Goal: Share content: Share content

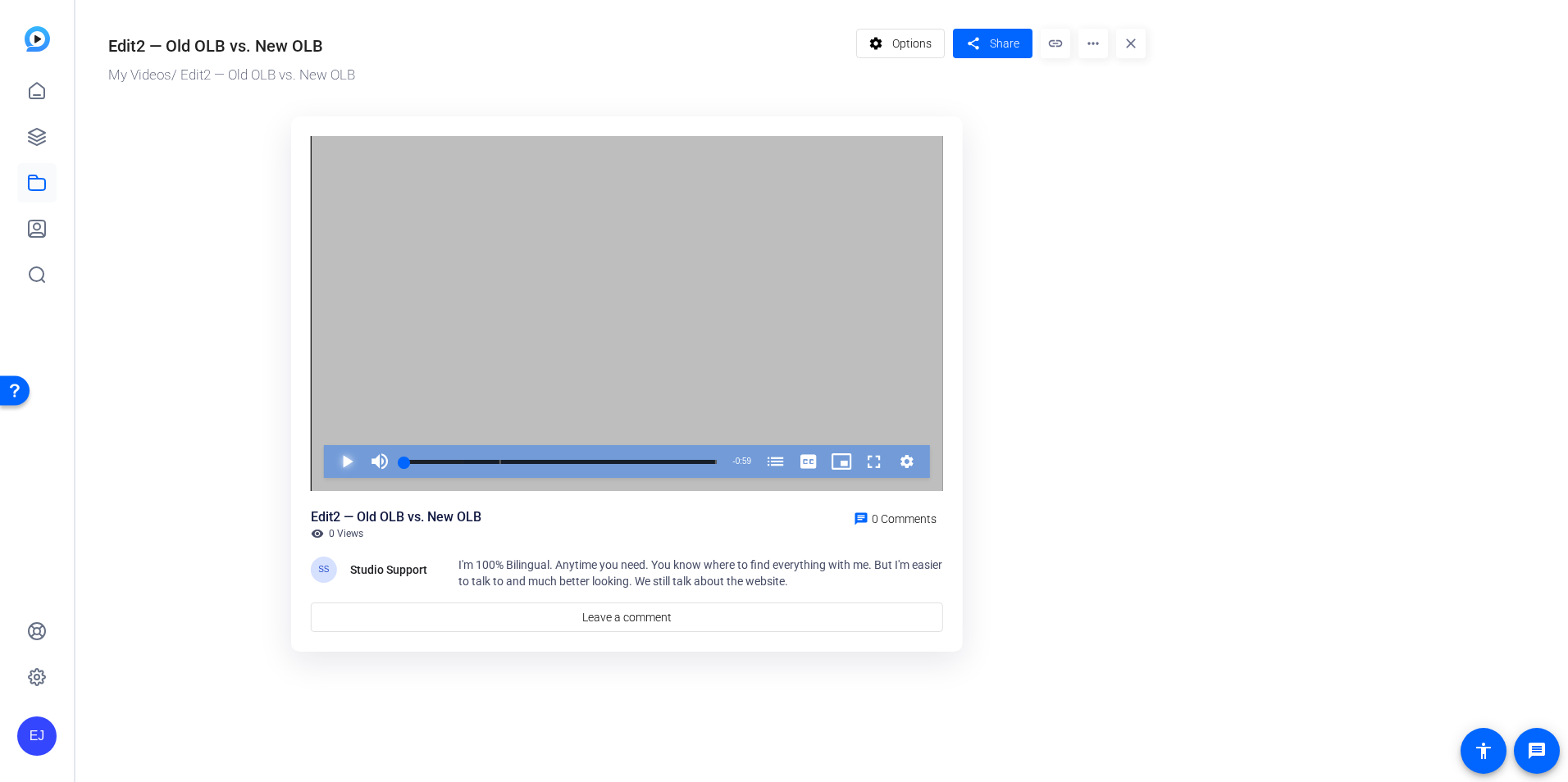
click at [331, 457] on span "Video Player" at bounding box center [331, 461] width 0 height 33
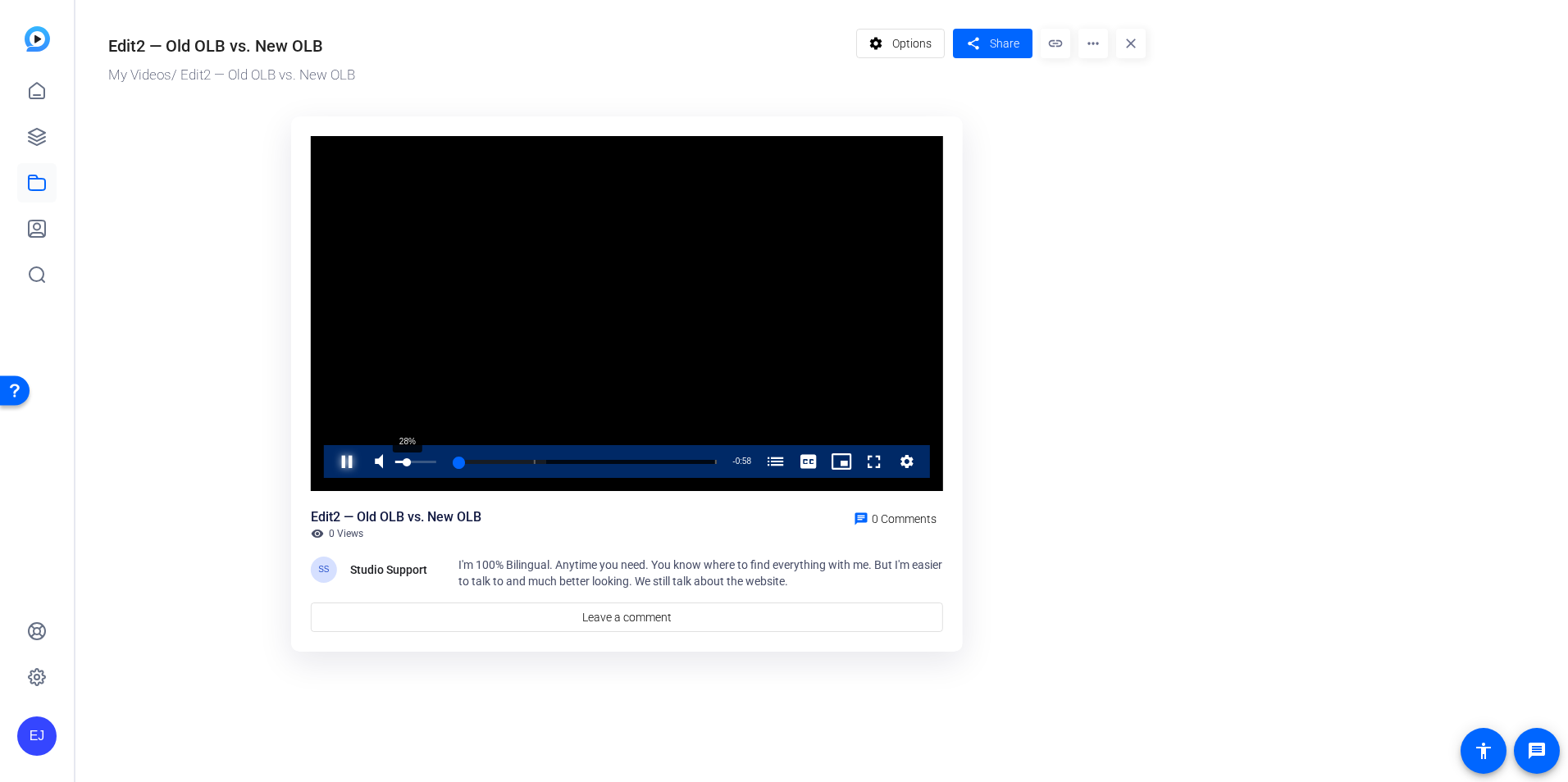
click at [407, 462] on div "28%" at bounding box center [416, 461] width 41 height 3
click at [416, 461] on div "44%" at bounding box center [416, 461] width 41 height 3
click at [411, 463] on div "Volume Level" at bounding box center [402, 461] width 15 height 3
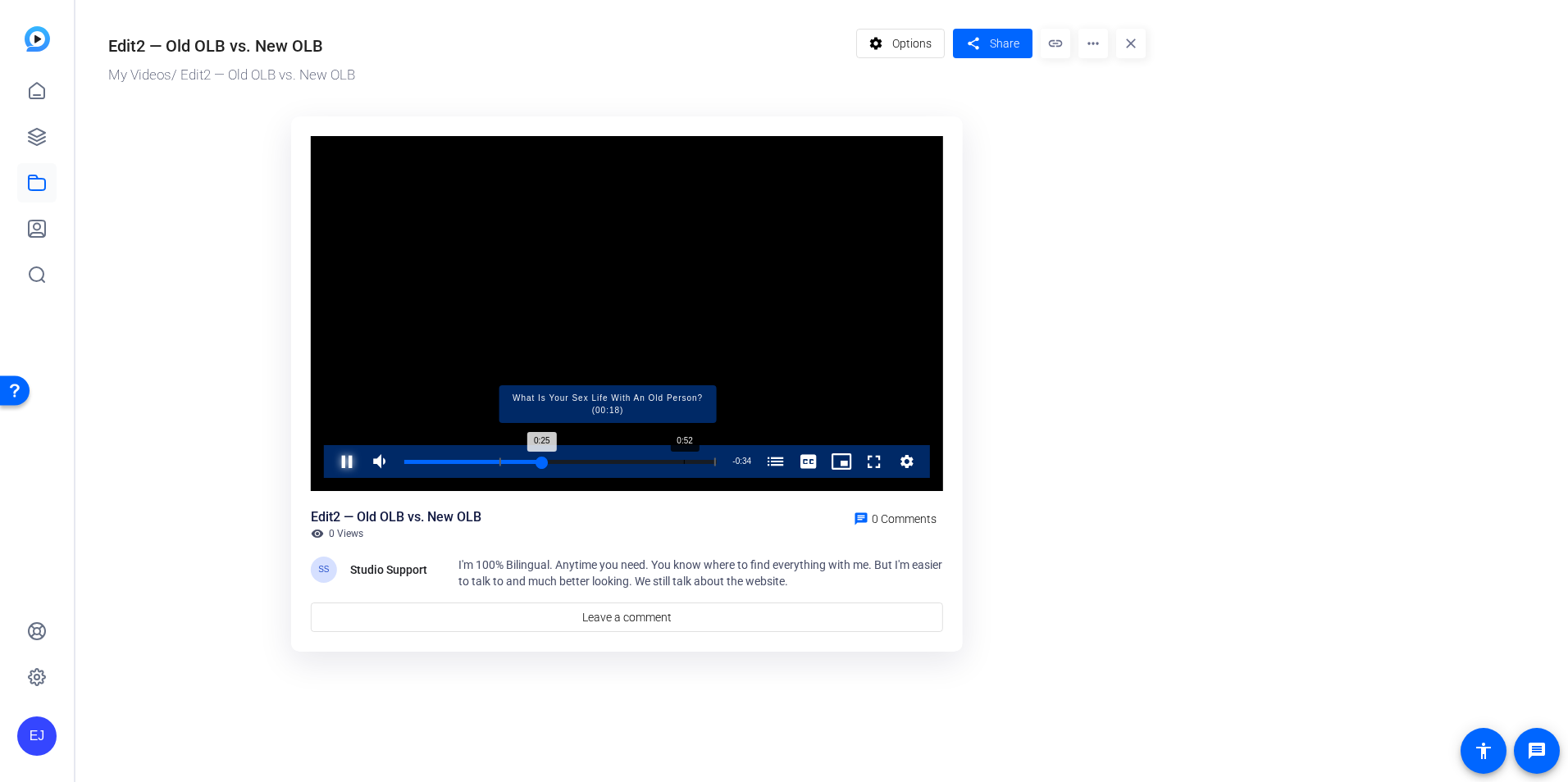
click at [685, 461] on div "Loaded : 100.00% 0:52 0:25 What Is Your Sex Life With An Old Person? (00:18)" at bounding box center [560, 462] width 313 height 4
click at [626, 462] on div "Loaded : 100.00% 0:42 0:53 What Is Your Sex Life With An Old Person? (00:18)" at bounding box center [560, 462] width 313 height 4
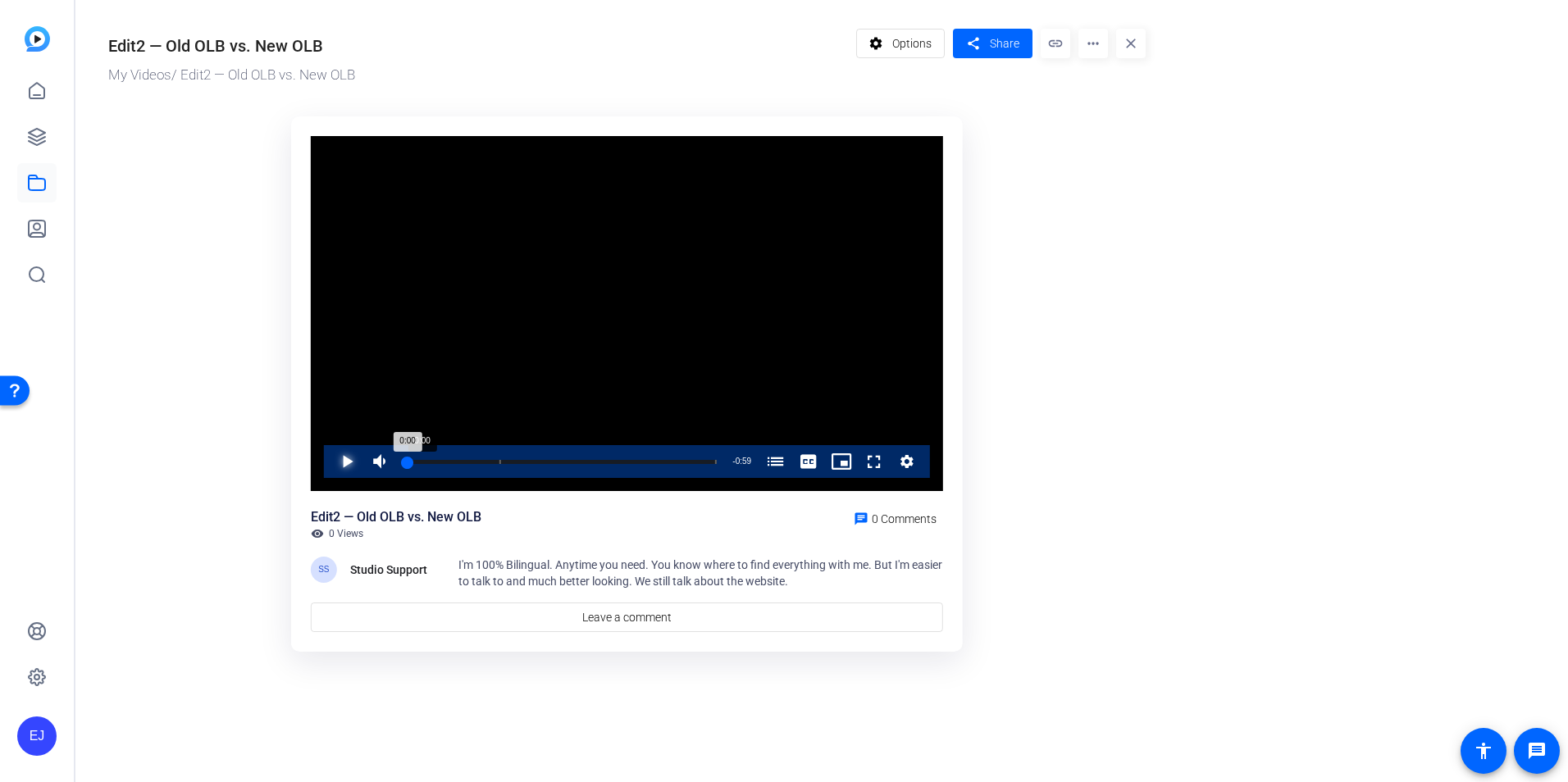
drag, startPoint x: 687, startPoint y: 460, endPoint x: 408, endPoint y: 460, distance: 279.0
click at [408, 460] on div "0:00" at bounding box center [406, 462] width 4 height 4
click at [331, 460] on span "Video Player" at bounding box center [331, 461] width 0 height 33
drag, startPoint x: 464, startPoint y: 464, endPoint x: 540, endPoint y: 464, distance: 76.0
click at [540, 464] on div "Loaded : 100.00% 0:25 0:11 What Is Your Sex Life With An Old Person? (00:18)" at bounding box center [560, 461] width 329 height 33
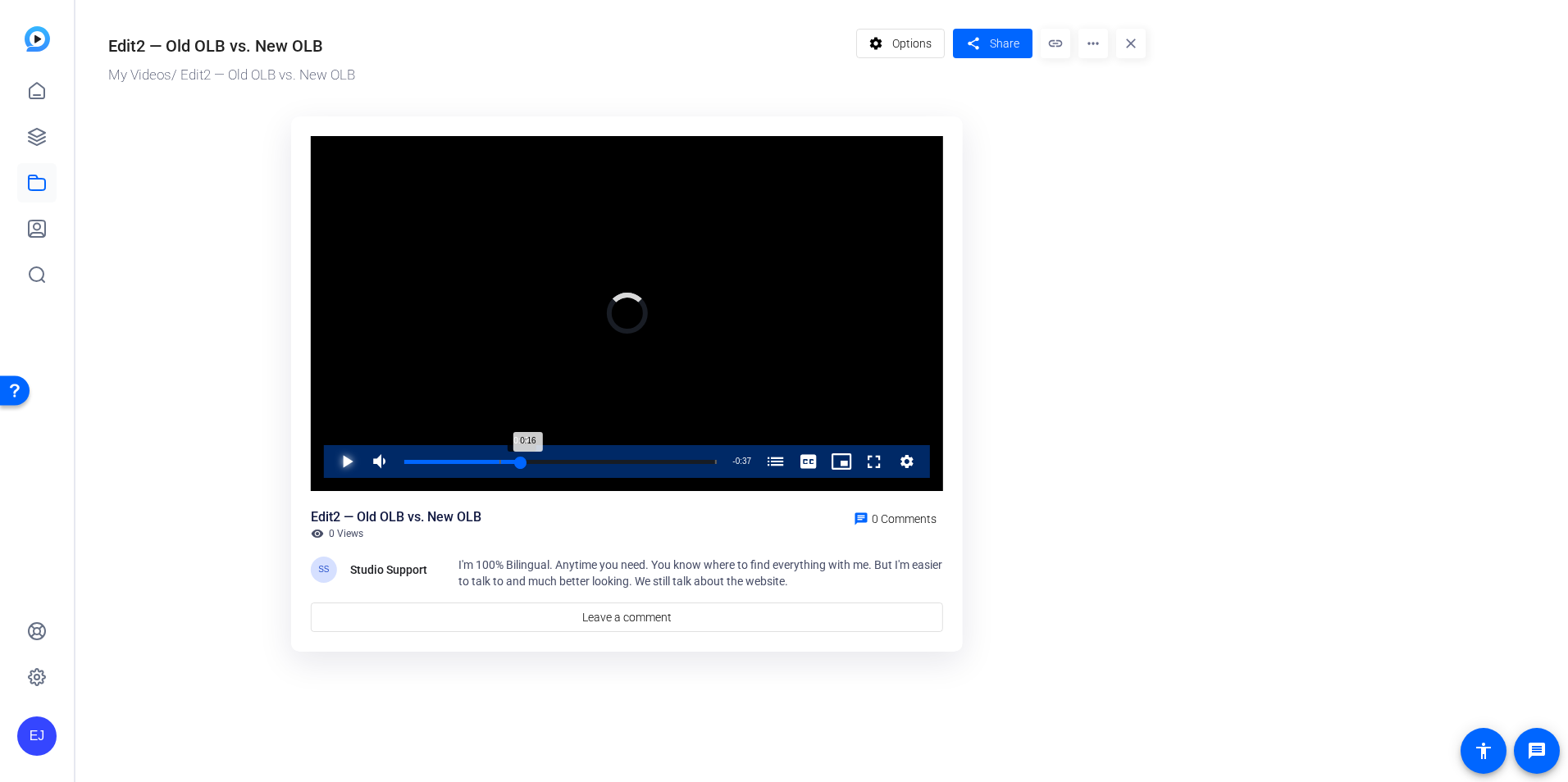
drag, startPoint x: 466, startPoint y: 461, endPoint x: 557, endPoint y: 460, distance: 91.0
click at [521, 460] on div "0:16" at bounding box center [462, 462] width 116 height 4
click at [1305, 385] on or-hosting-video-details "Edit2 — Old OLB vs. New OLB My Videos / Edit2 — Old OLB vs. New OLB settings Op…" at bounding box center [817, 338] width 1485 height 676
click at [1479, 756] on mat-icon "accessibility" at bounding box center [1484, 751] width 20 height 20
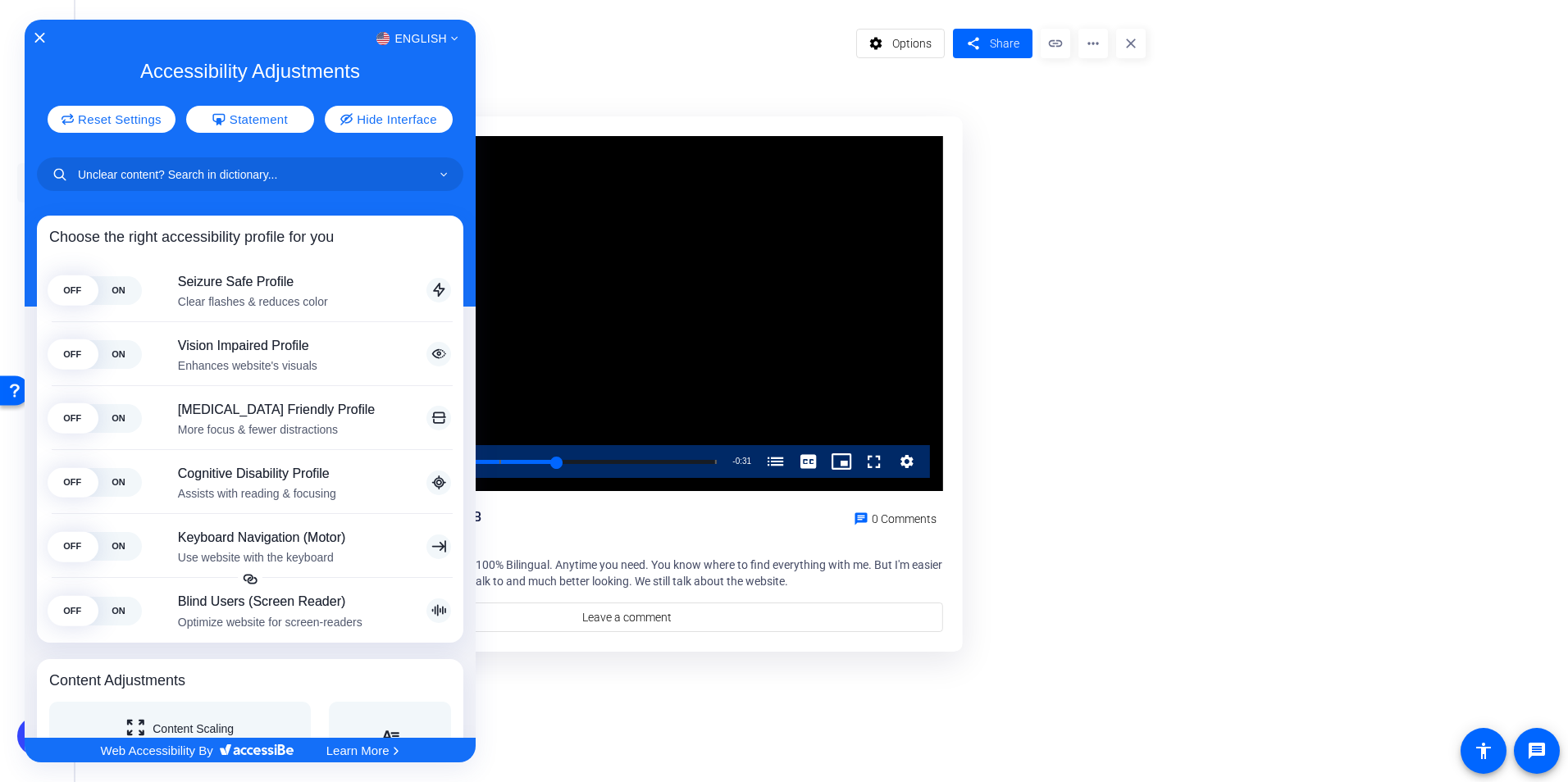
click at [1238, 368] on div at bounding box center [784, 391] width 1568 height 782
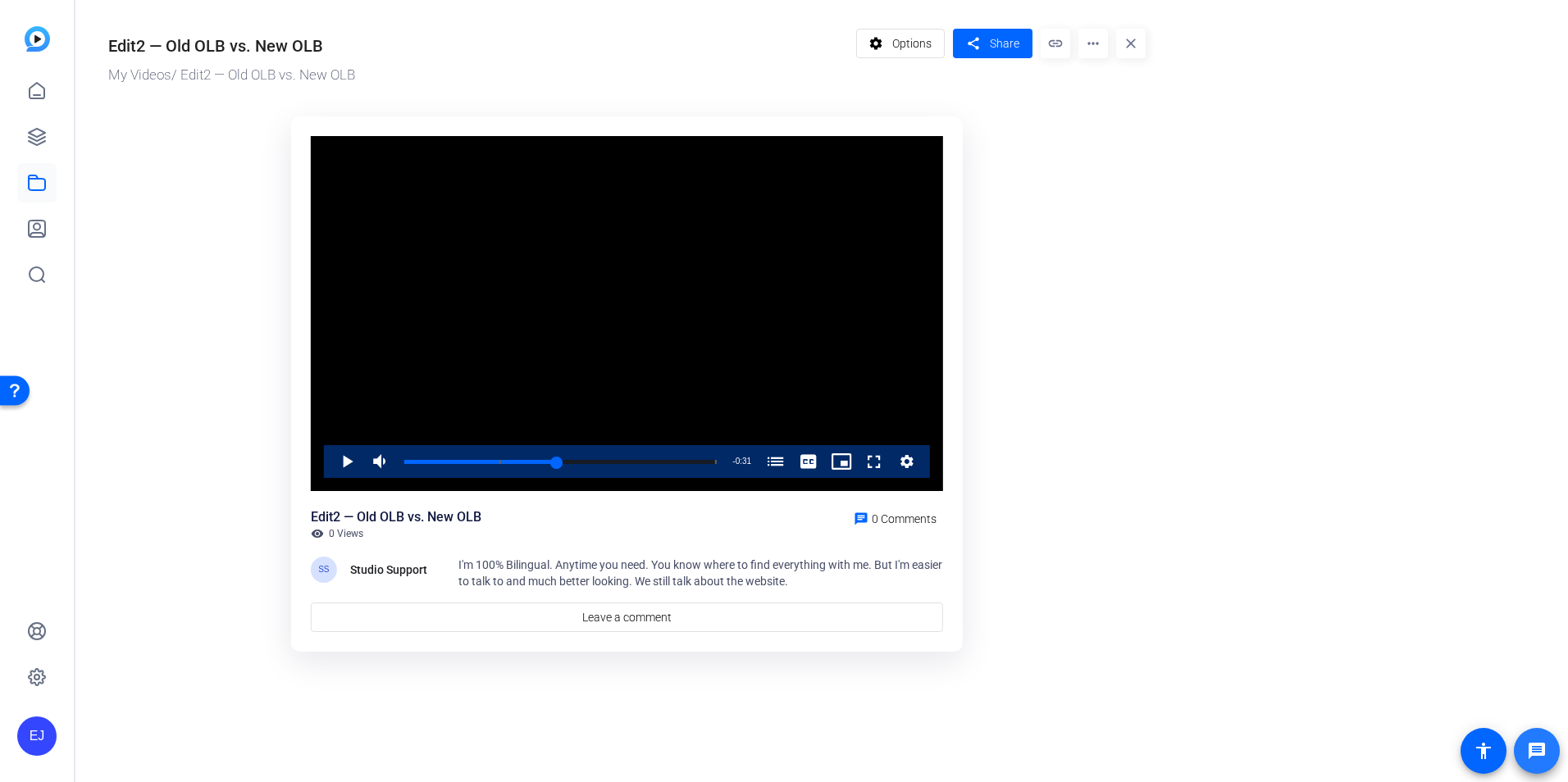
click at [1543, 754] on mat-icon "message" at bounding box center [1537, 751] width 20 height 20
drag, startPoint x: 552, startPoint y: 463, endPoint x: 482, endPoint y: 462, distance: 70.0
click at [495, 462] on div "0:18" at bounding box center [452, 462] width 97 height 4
drag, startPoint x: 460, startPoint y: 465, endPoint x: 470, endPoint y: 486, distance: 23.3
click at [456, 464] on div "0:11" at bounding box center [435, 462] width 61 height 4
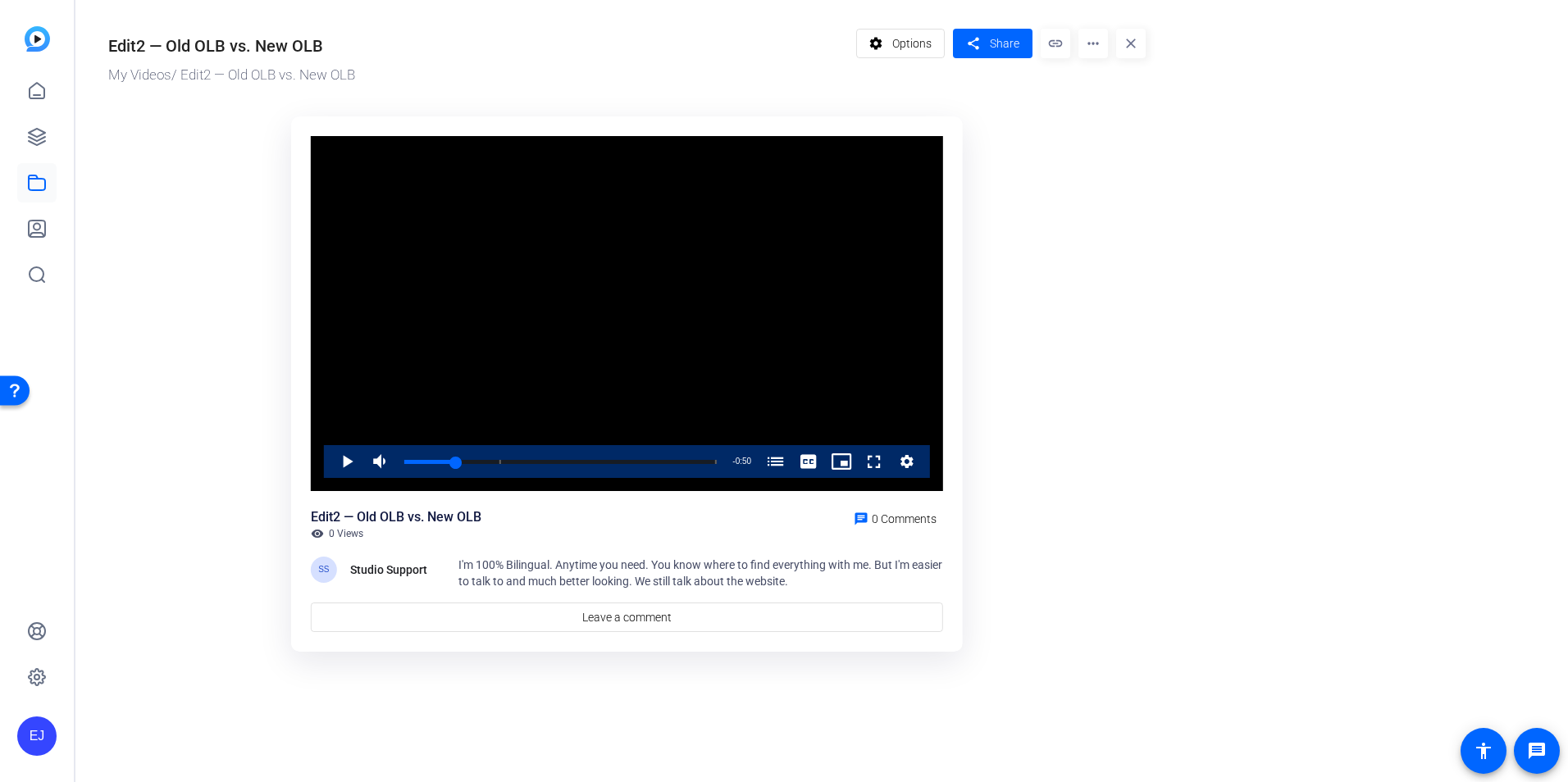
click at [1307, 390] on or-hosting-video-details "Edit2 — Old OLB vs. New OLB My Videos / Edit2 — Old OLB vs. New OLB settings Op…" at bounding box center [817, 338] width 1485 height 676
click at [1550, 744] on span at bounding box center [1537, 751] width 39 height 39
click at [991, 42] on span "Share" at bounding box center [1004, 43] width 30 height 17
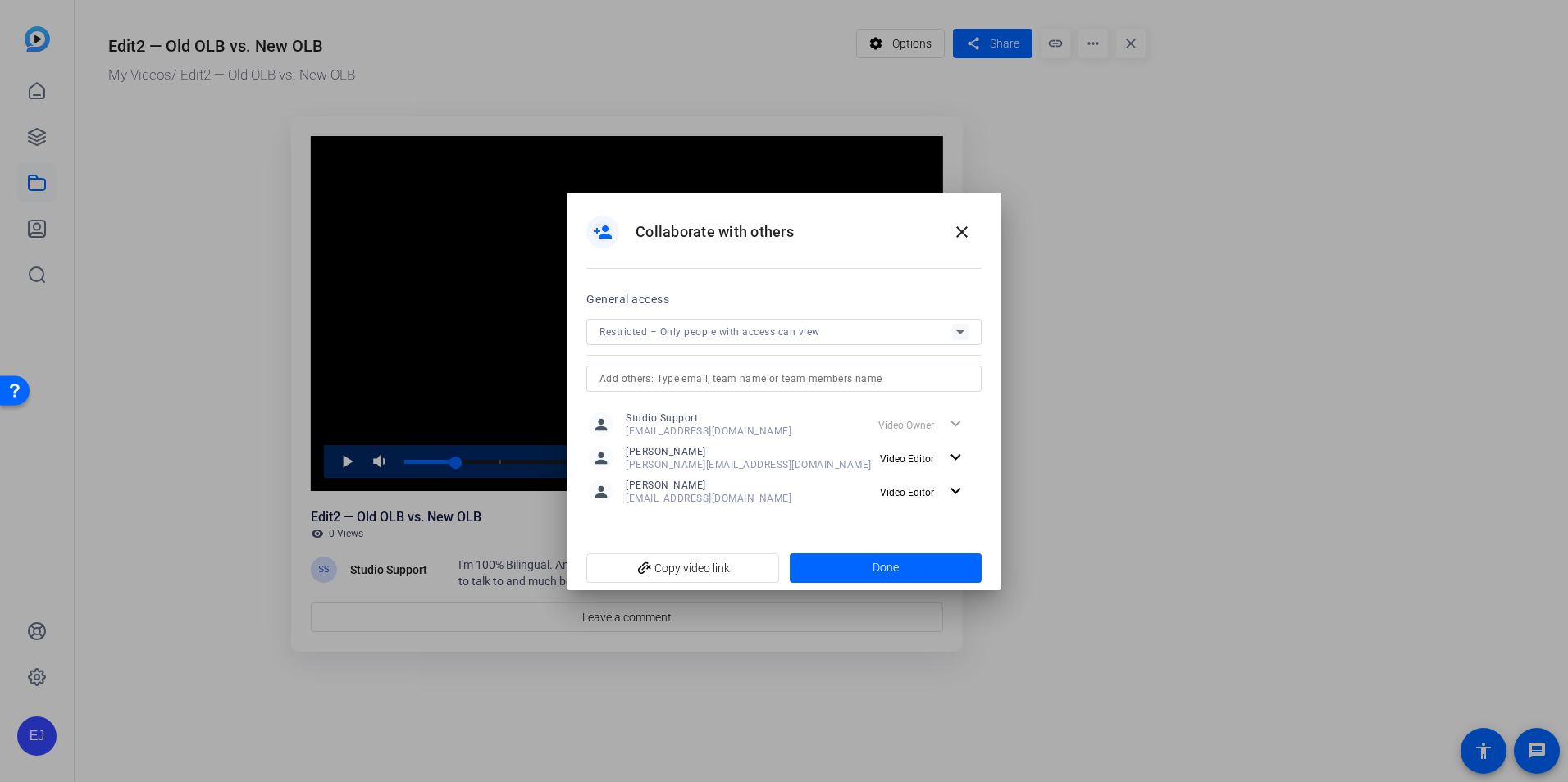
click at [684, 425] on span "studiosupport+2@openreel.com" at bounding box center [708, 431] width 166 height 13
click at [841, 573] on span at bounding box center [885, 568] width 193 height 39
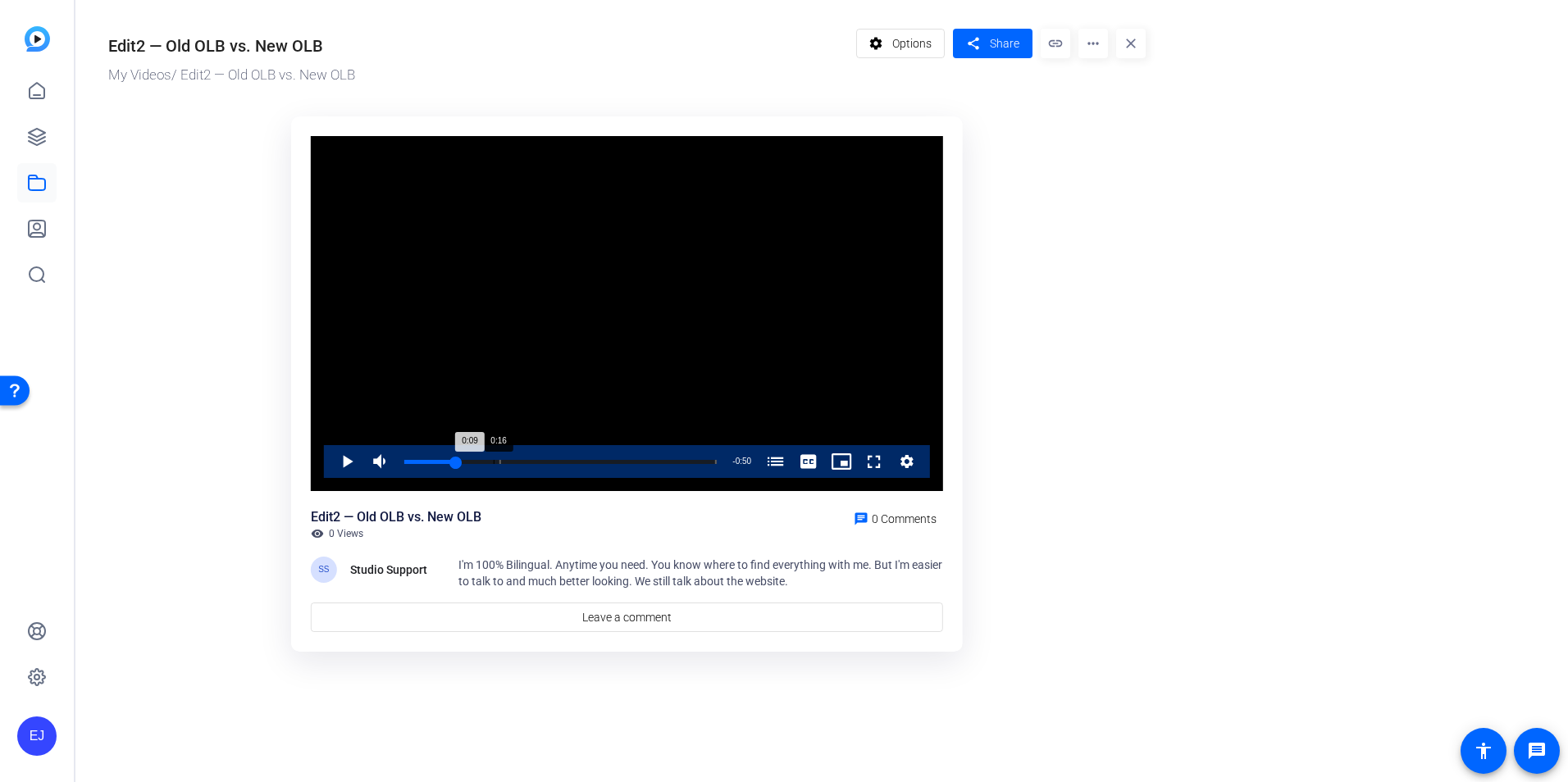
click at [492, 462] on div "Loaded : 100.00% 0:16 0:09 What Is Your Sex Life With An Old Person? (00:18)" at bounding box center [560, 462] width 313 height 4
click at [331, 463] on span "Video Player" at bounding box center [331, 461] width 0 height 33
click at [331, 462] on span "Video Player" at bounding box center [331, 461] width 0 height 33
click at [632, 528] on div "Edit2 — Old OLB vs. New OLB visibility 0 Views chat 0 Comments" at bounding box center [627, 524] width 633 height 33
click at [456, 462] on div "0:09" at bounding box center [456, 462] width 1 height 4
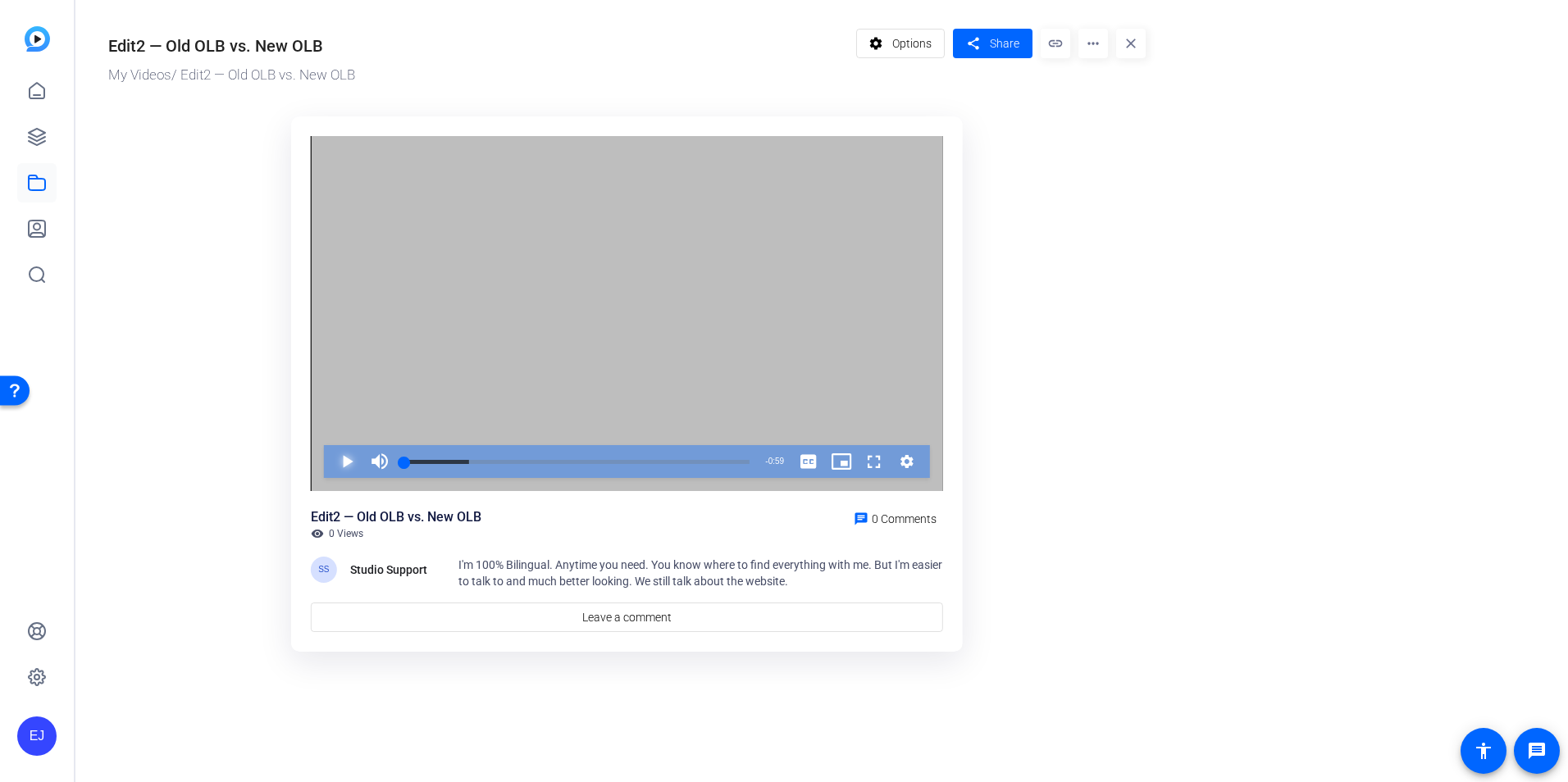
click at [331, 454] on span "Video Player" at bounding box center [331, 461] width 0 height 33
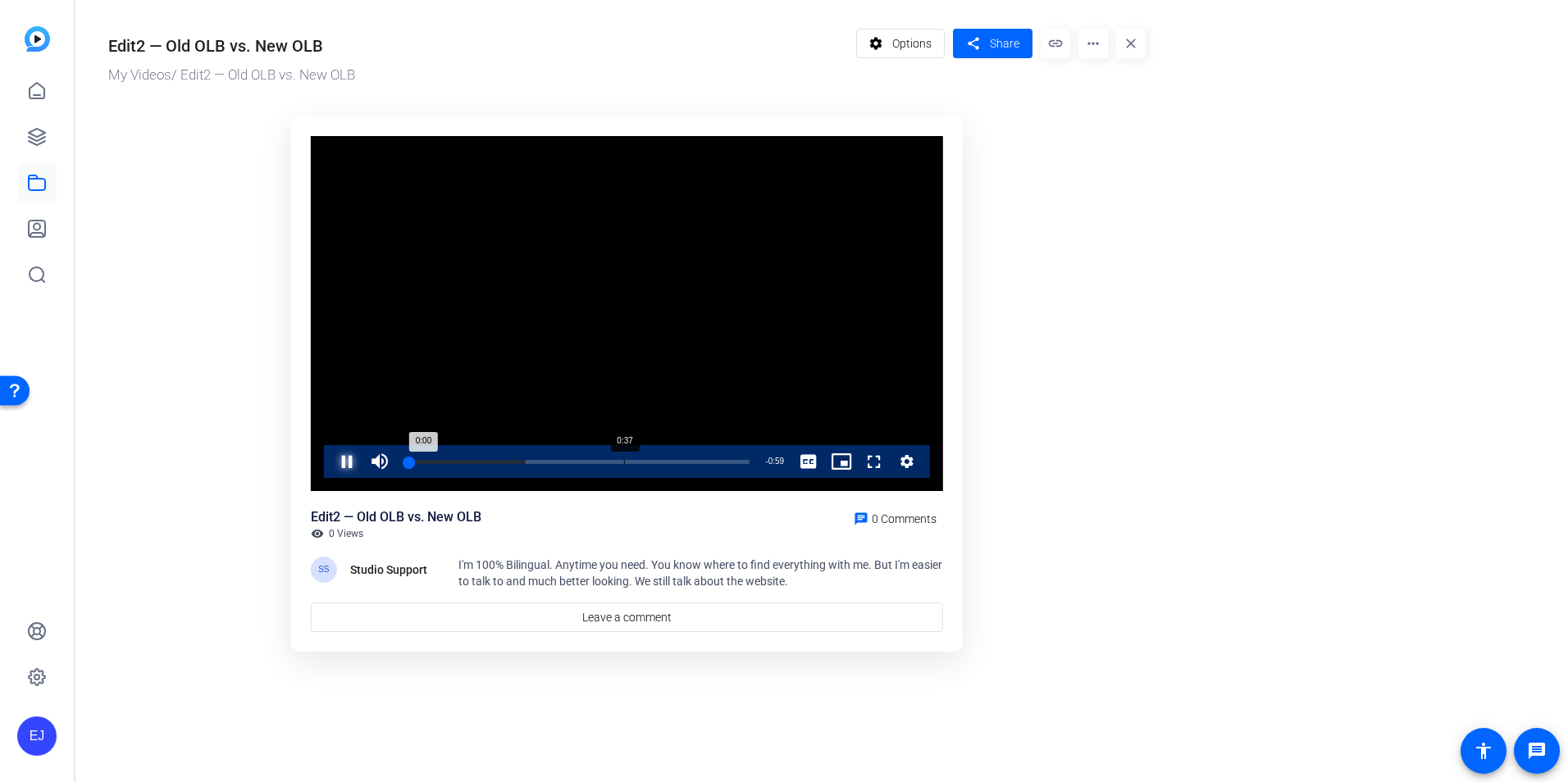
click at [625, 462] on div "Loaded : 35.13% 0:37 0:00" at bounding box center [576, 462] width 345 height 4
click at [331, 462] on span "Video Player" at bounding box center [331, 461] width 0 height 33
